Goal: Task Accomplishment & Management: Complete application form

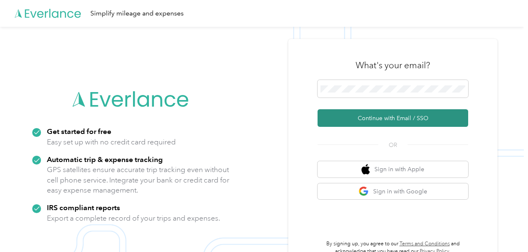
click at [427, 121] on button "Continue with Email / SSO" at bounding box center [393, 118] width 151 height 18
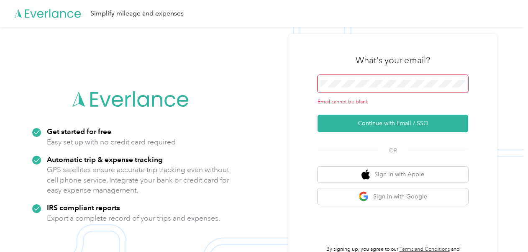
click at [411, 90] on span at bounding box center [393, 84] width 151 height 18
